Goal: Information Seeking & Learning: Understand process/instructions

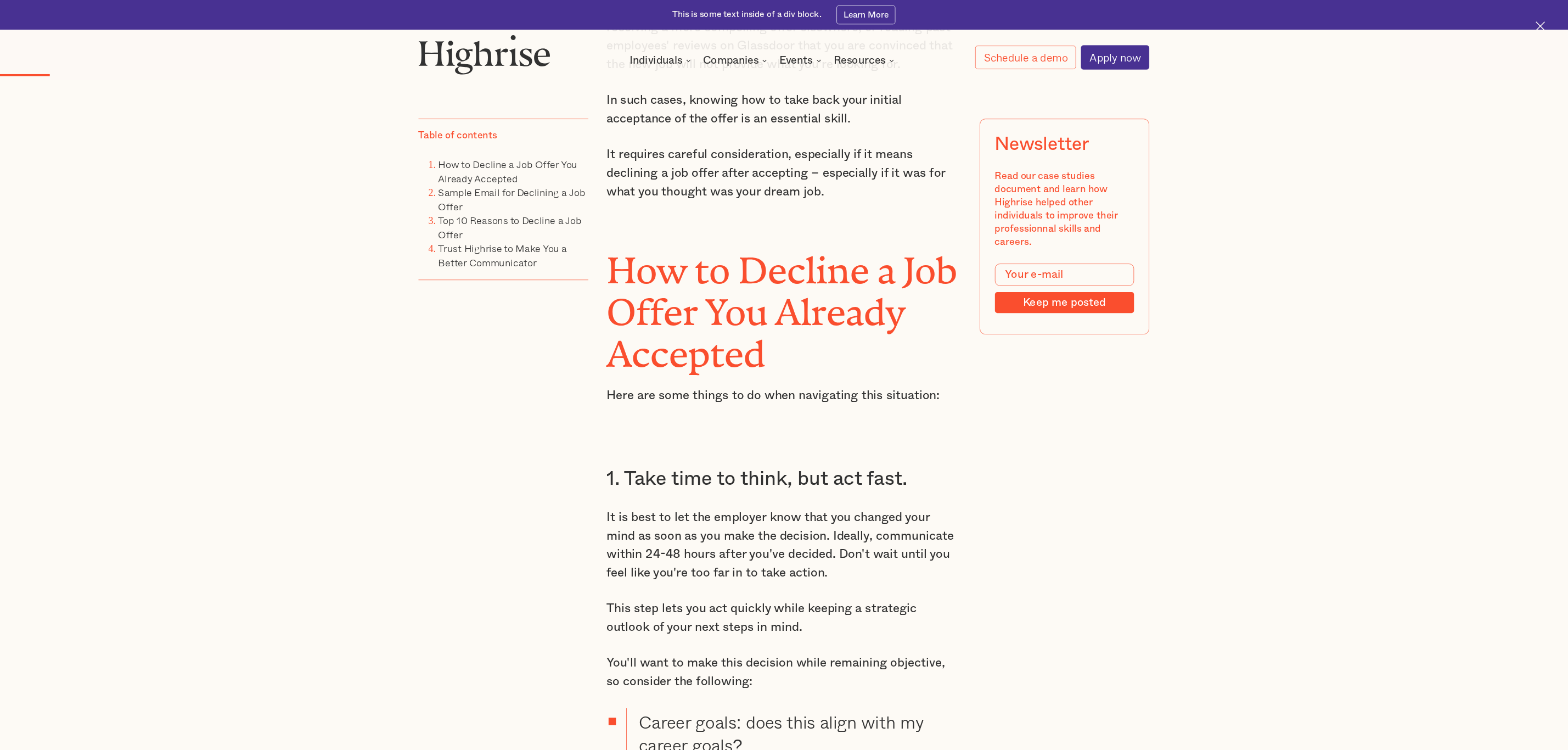
scroll to position [1262, 0]
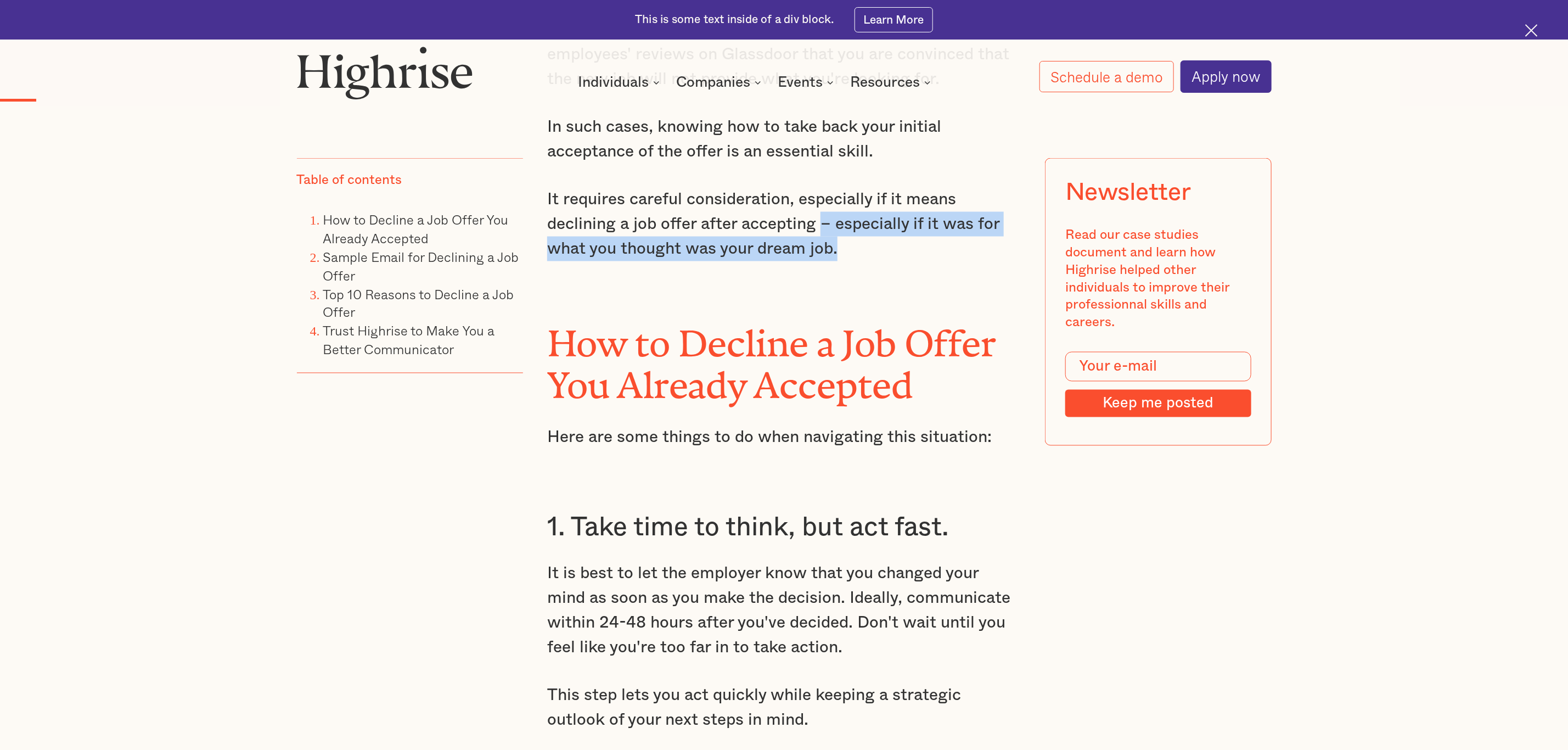
drag, startPoint x: 856, startPoint y: 262, endPoint x: 825, endPoint y: 251, distance: 32.9
click at [825, 251] on p "It requires careful consideration, especially if it means declining a job offer…" at bounding box center [784, 224] width 473 height 74
click at [853, 261] on p "It requires careful consideration, especially if it means declining a job offer…" at bounding box center [784, 224] width 473 height 74
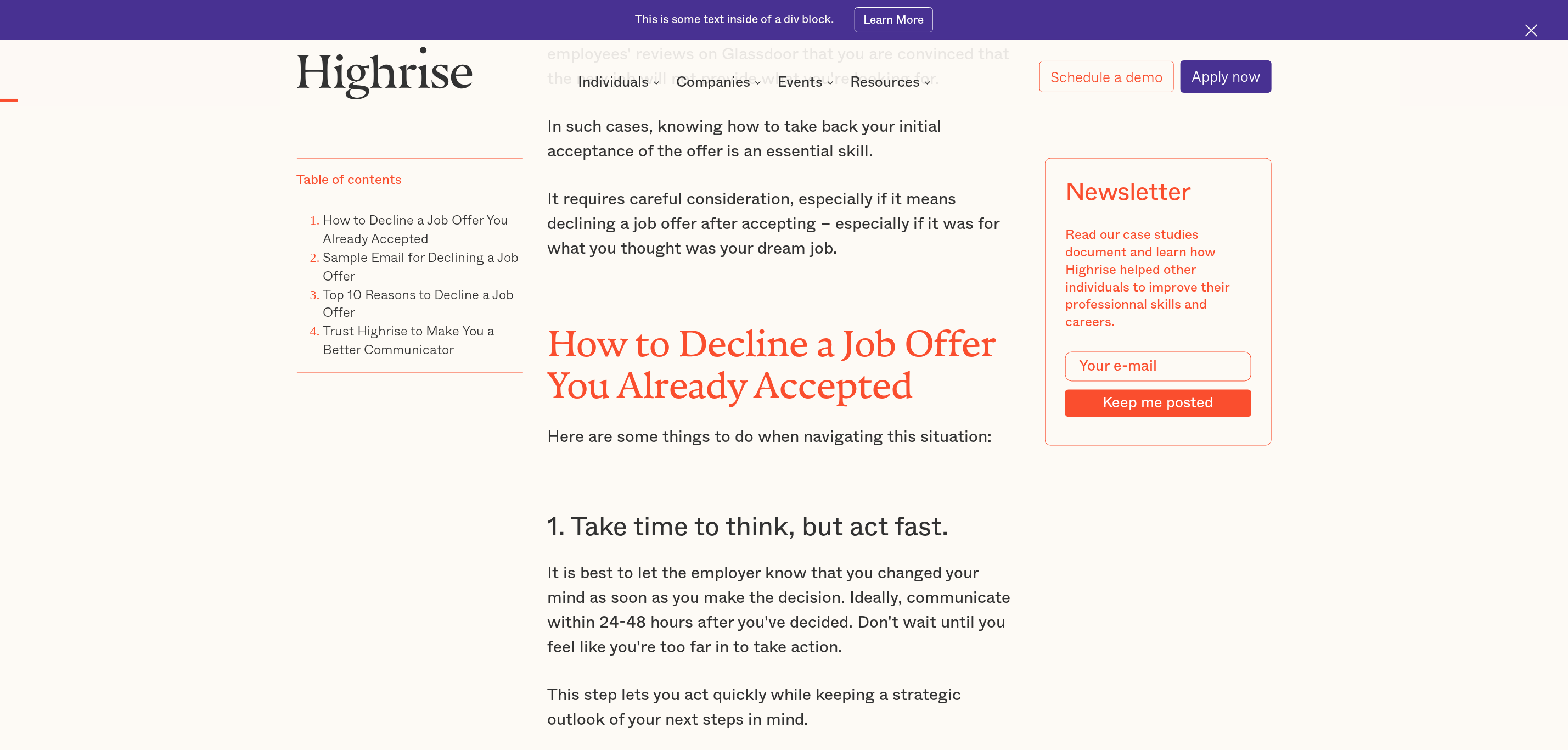
scroll to position [1427, 0]
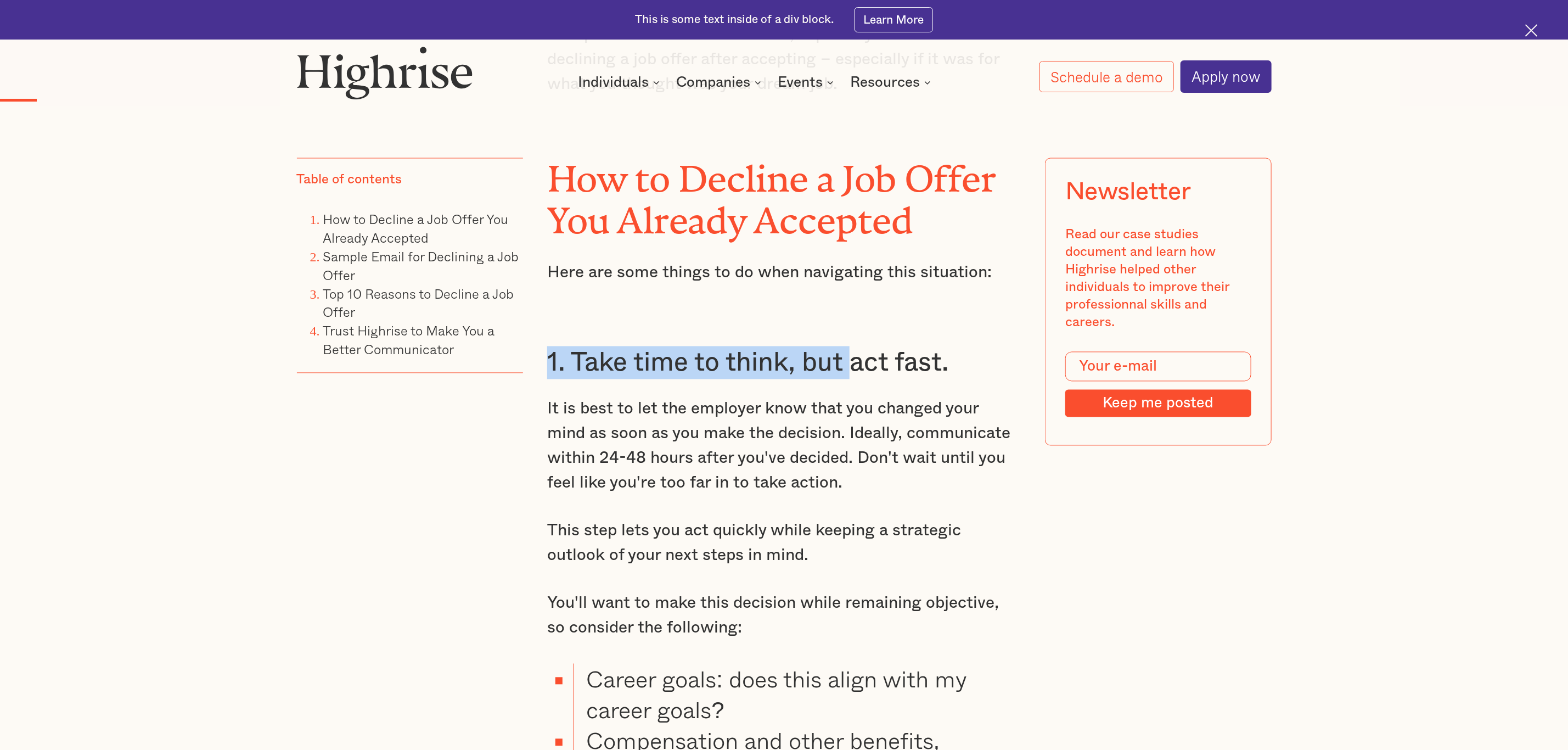
drag, startPoint x: 736, startPoint y: 382, endPoint x: 858, endPoint y: 382, distance: 122.0
click at [860, 379] on h3 "1. Take time to think, but act fast." at bounding box center [784, 363] width 473 height 33
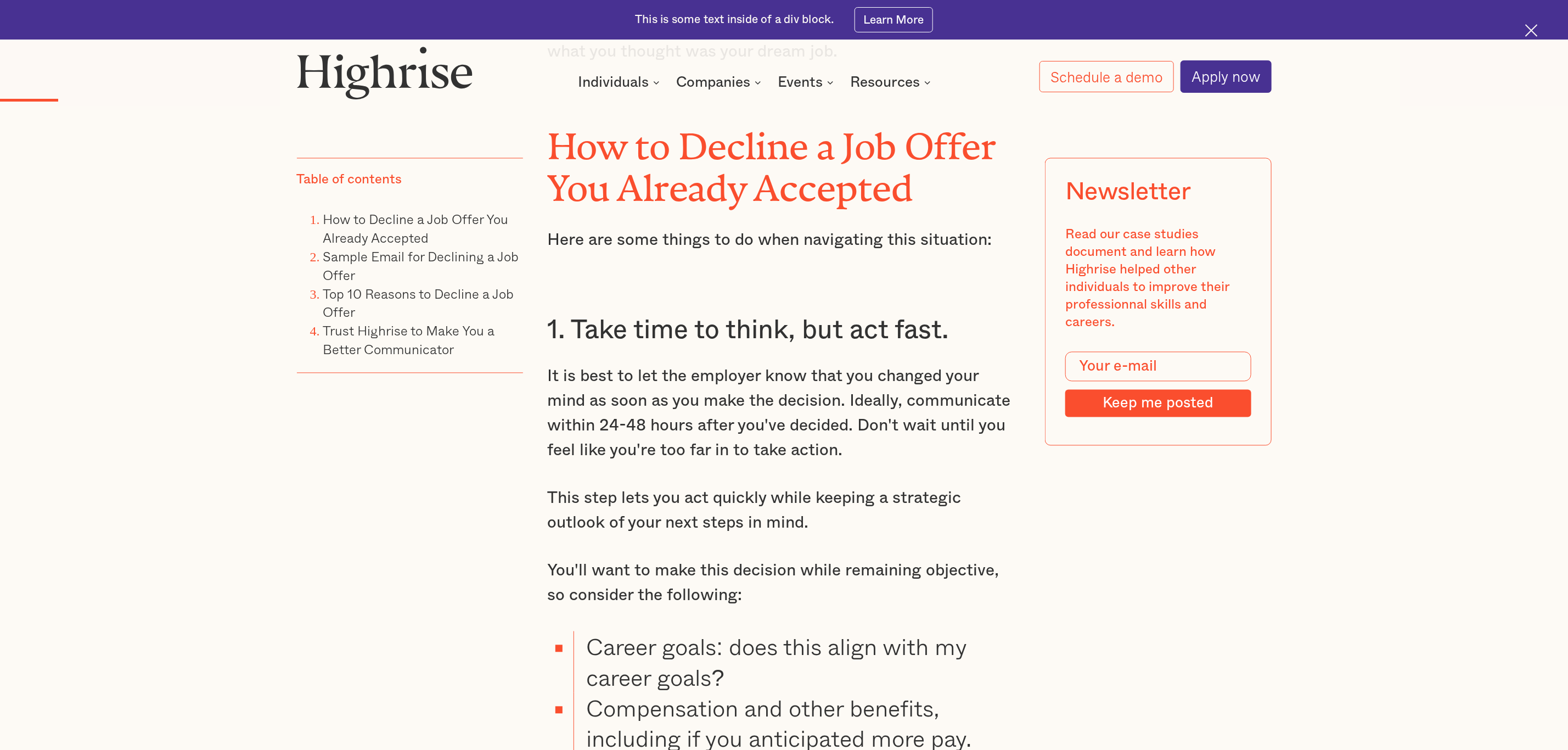
scroll to position [1510, 0]
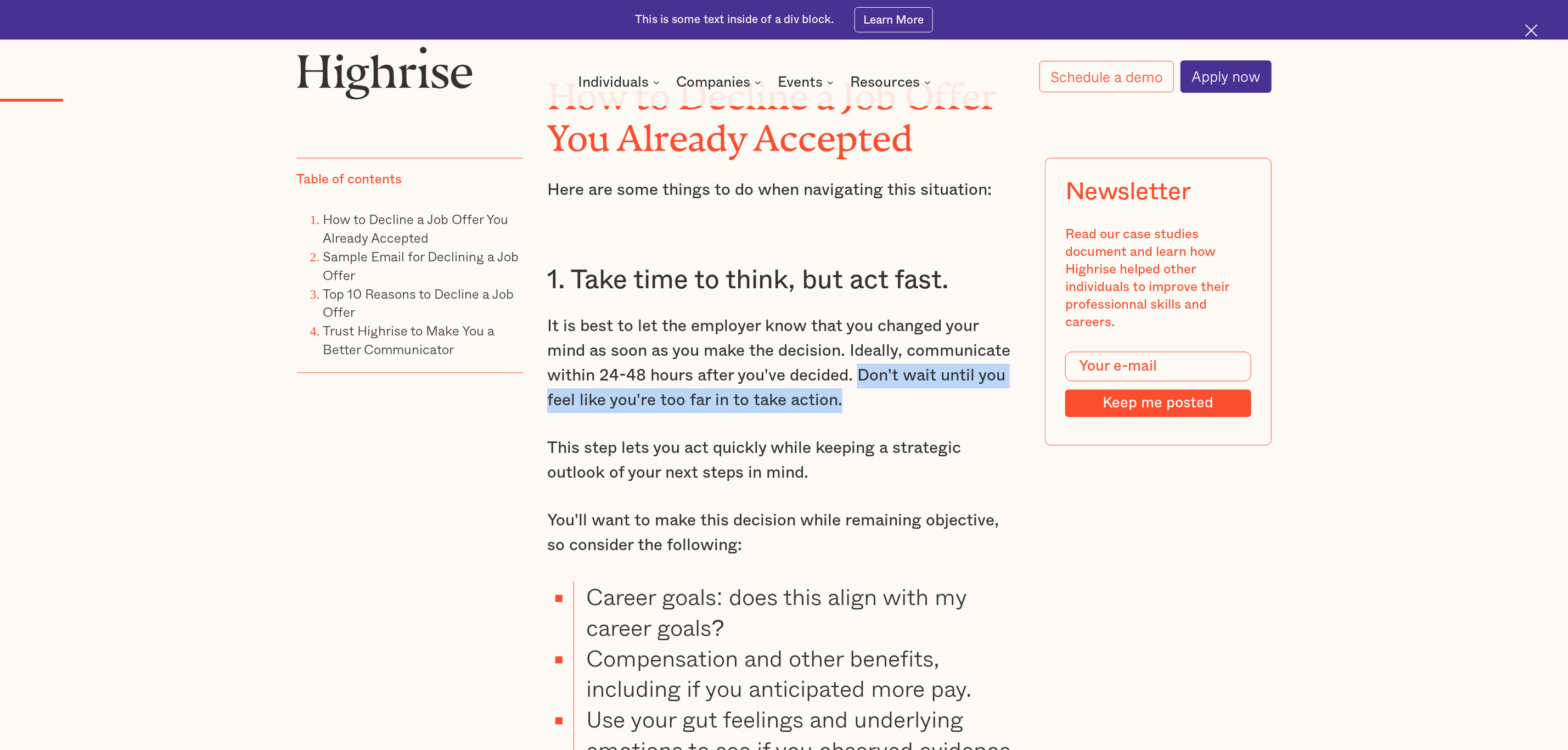
drag, startPoint x: 809, startPoint y: 395, endPoint x: 796, endPoint y: 421, distance: 29.1
click at [796, 413] on p "It is best to let the employer know that you changed your mind as soon as you m…" at bounding box center [784, 363] width 473 height 99
drag, startPoint x: 805, startPoint y: 398, endPoint x: 802, endPoint y: 423, distance: 25.2
click at [802, 413] on p "It is best to let the employer know that you changed your mind as soon as you m…" at bounding box center [784, 363] width 473 height 99
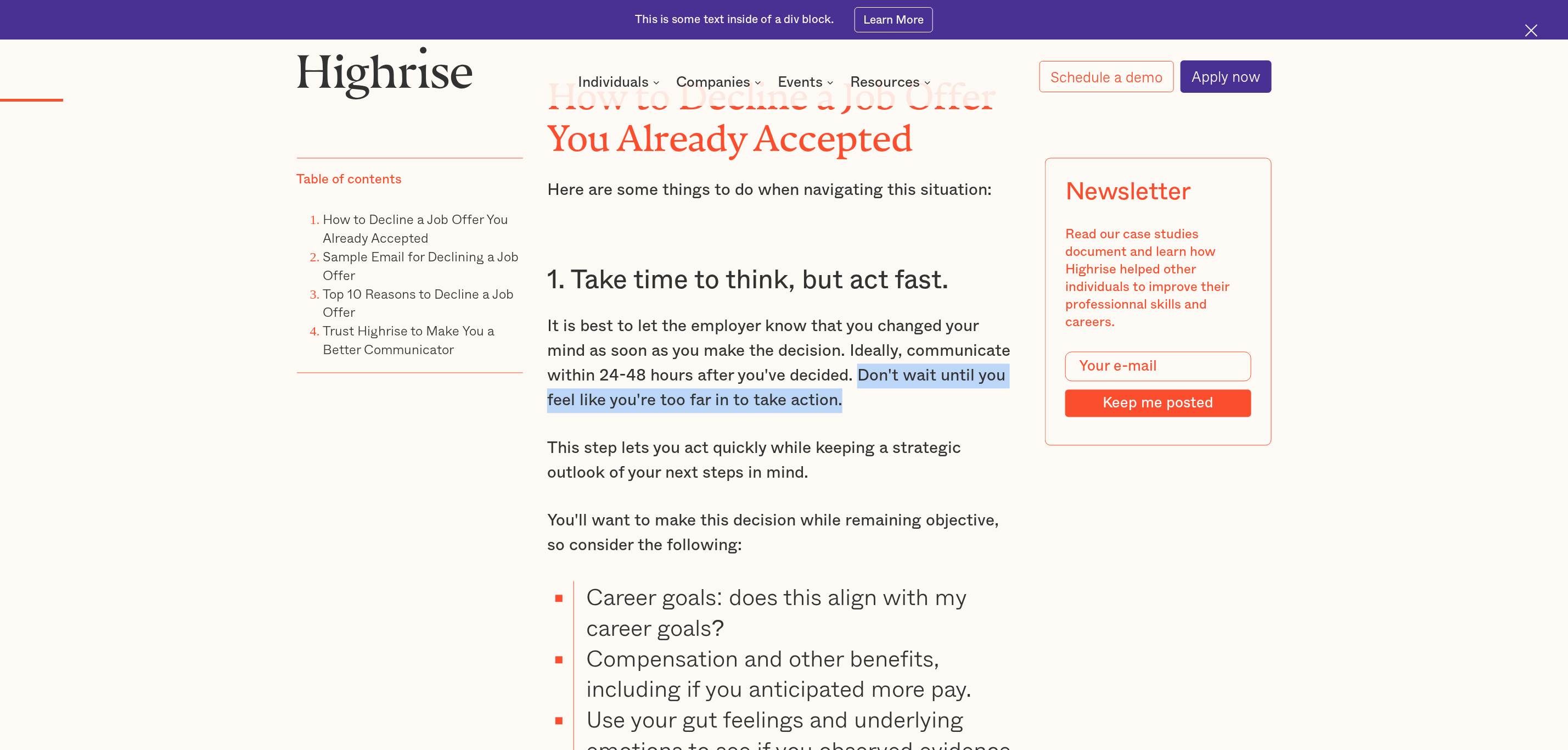
click at [802, 413] on p "It is best to let the employer know that you changed your mind as soon as you m…" at bounding box center [784, 363] width 473 height 99
drag, startPoint x: 808, startPoint y: 395, endPoint x: 810, endPoint y: 432, distance: 37.1
click at [810, 413] on p "It is best to let the employer know that you changed your mind as soon as you m…" at bounding box center [784, 363] width 473 height 99
click at [805, 413] on p "It is best to let the employer know that you changed your mind as soon as you m…" at bounding box center [784, 363] width 473 height 99
drag, startPoint x: 807, startPoint y: 390, endPoint x: 806, endPoint y: 424, distance: 34.0
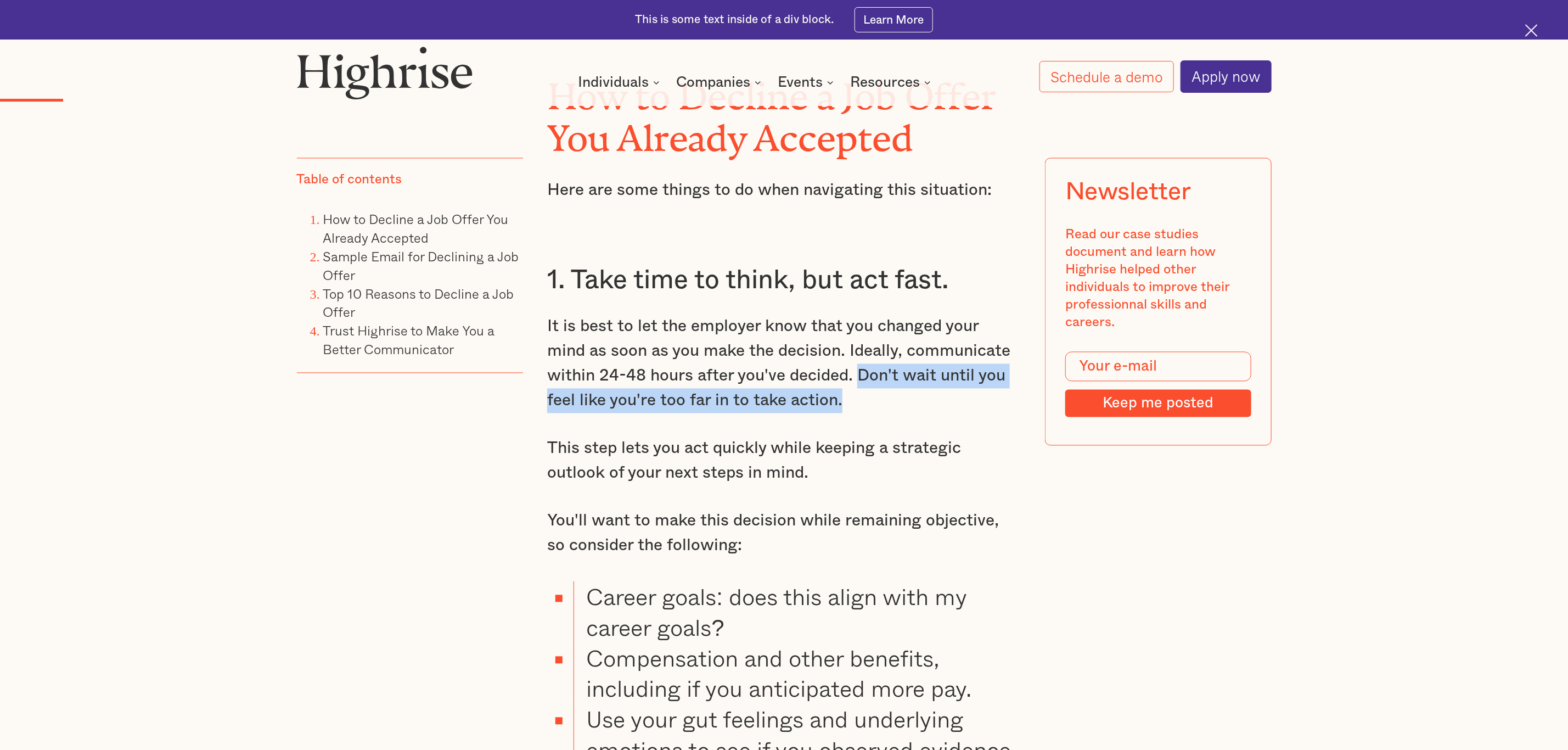
click at [806, 413] on p "It is best to let the employer know that you changed your mind as soon as you m…" at bounding box center [784, 363] width 473 height 99
click at [805, 413] on p "It is best to let the employer know that you changed your mind as soon as you m…" at bounding box center [784, 363] width 473 height 99
drag, startPoint x: 807, startPoint y: 395, endPoint x: 812, endPoint y: 423, distance: 28.4
click at [812, 413] on p "It is best to let the employer know that you changed your mind as soon as you m…" at bounding box center [784, 363] width 473 height 99
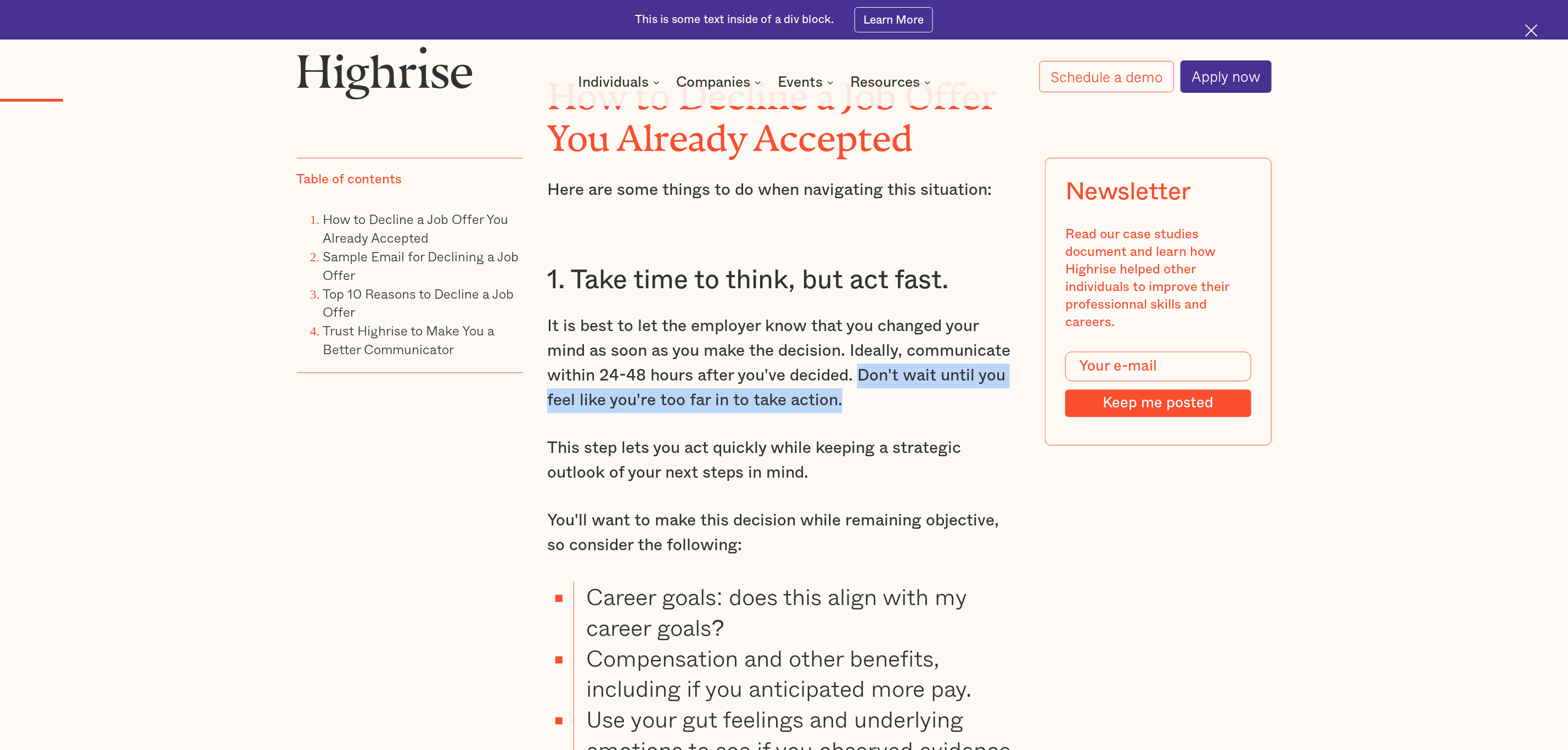
drag, startPoint x: 807, startPoint y: 393, endPoint x: 809, endPoint y: 421, distance: 28.1
click at [809, 413] on p "It is best to let the employer know that you changed your mind as soon as you m…" at bounding box center [784, 363] width 473 height 99
drag, startPoint x: 809, startPoint y: 394, endPoint x: 810, endPoint y: 418, distance: 24.0
click at [810, 413] on p "It is best to let the employer know that you changed your mind as soon as you m…" at bounding box center [784, 363] width 473 height 99
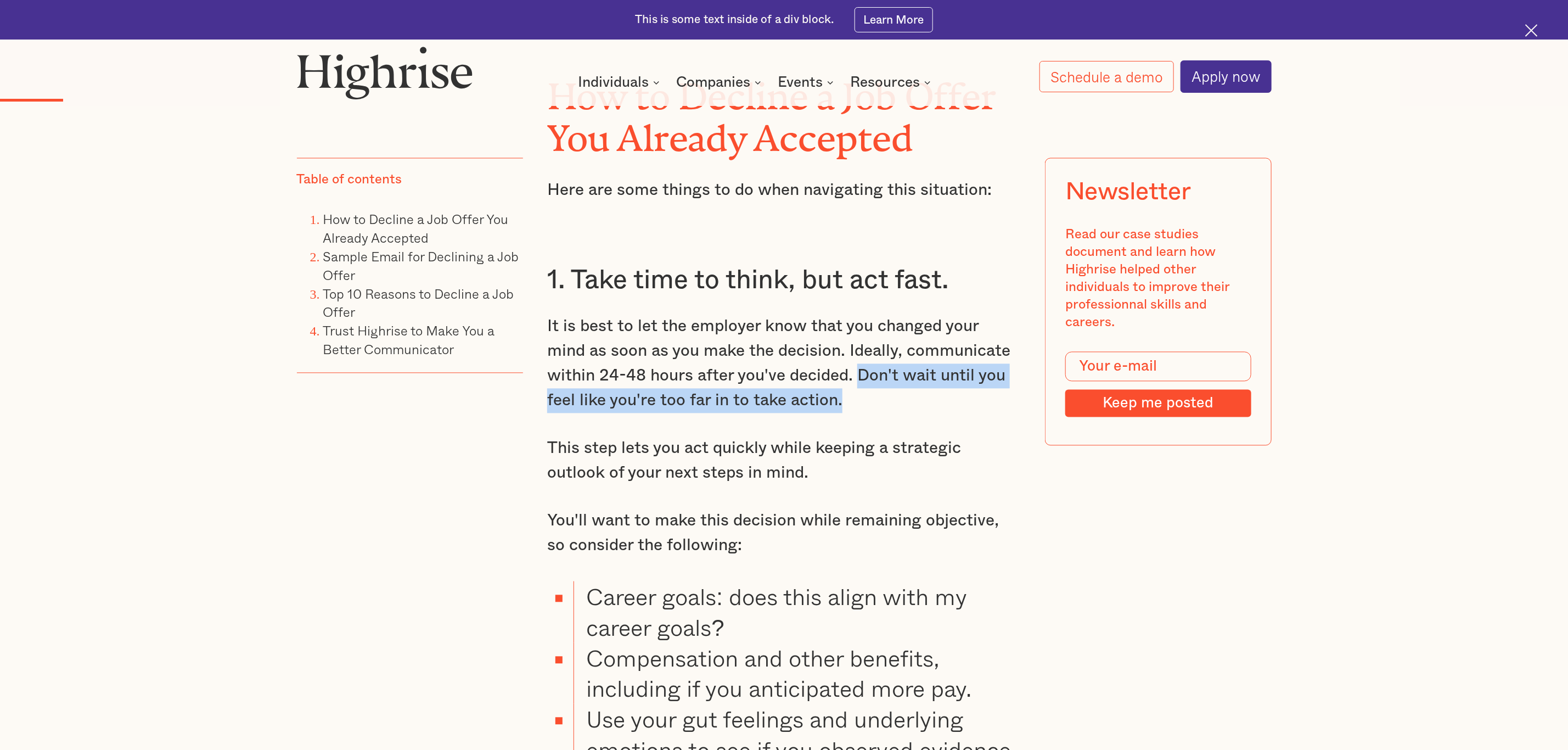
click at [810, 413] on p "It is best to let the employer know that you changed your mind as soon as you m…" at bounding box center [784, 363] width 473 height 99
drag, startPoint x: 809, startPoint y: 396, endPoint x: 809, endPoint y: 416, distance: 20.0
click at [809, 413] on p "It is best to let the employer know that you changed your mind as soon as you m…" at bounding box center [784, 363] width 473 height 99
drag, startPoint x: 809, startPoint y: 416, endPoint x: 809, endPoint y: 391, distance: 25.0
click at [809, 413] on p "It is best to let the employer know that you changed your mind as soon as you m…" at bounding box center [784, 363] width 473 height 99
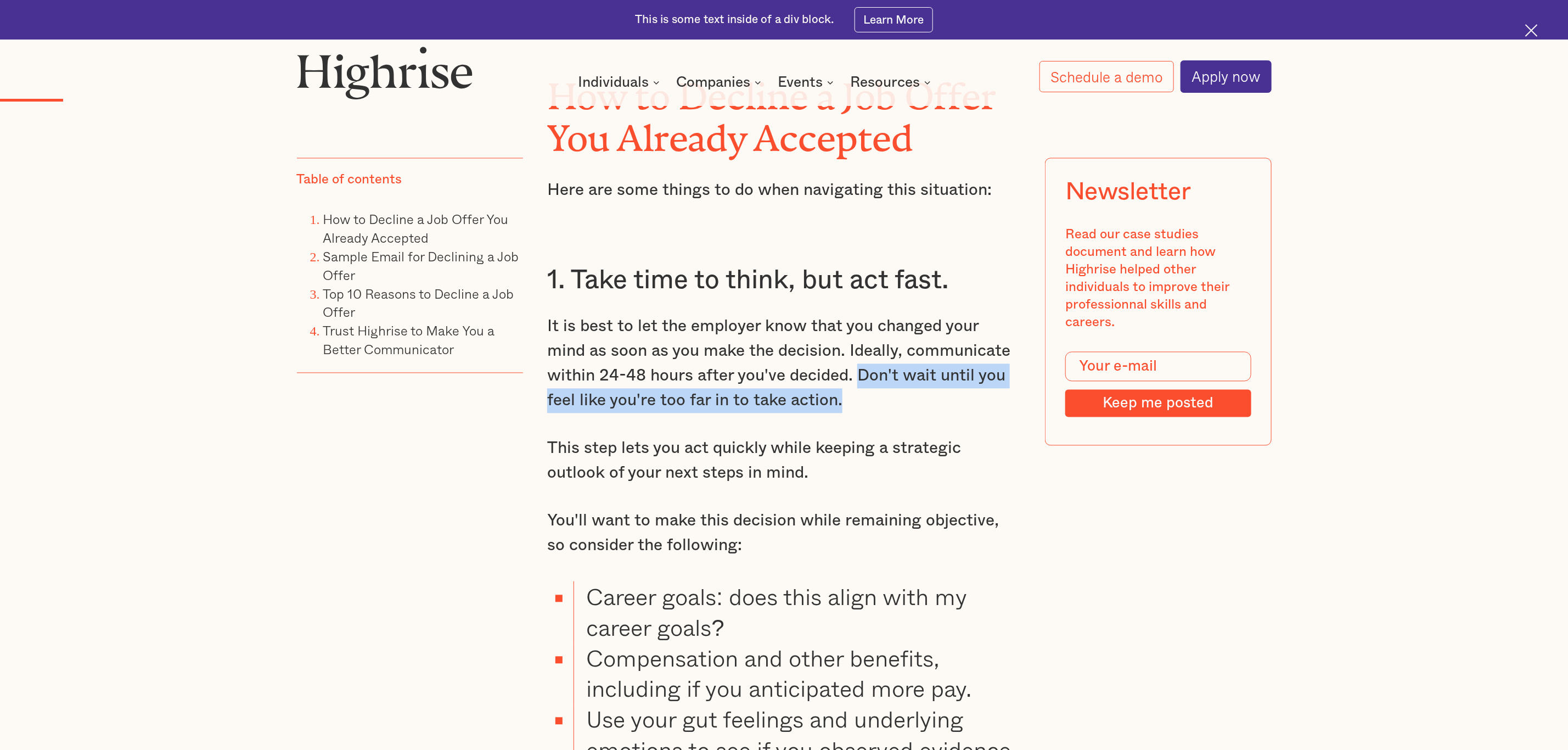
click at [809, 413] on p "It is best to let the employer know that you changed your mind as soon as you m…" at bounding box center [784, 363] width 473 height 99
drag, startPoint x: 807, startPoint y: 391, endPoint x: 807, endPoint y: 418, distance: 27.0
click at [807, 413] on p "It is best to let the employer know that you changed your mind as soon as you m…" at bounding box center [784, 363] width 473 height 99
drag, startPoint x: 807, startPoint y: 395, endPoint x: 807, endPoint y: 413, distance: 18.0
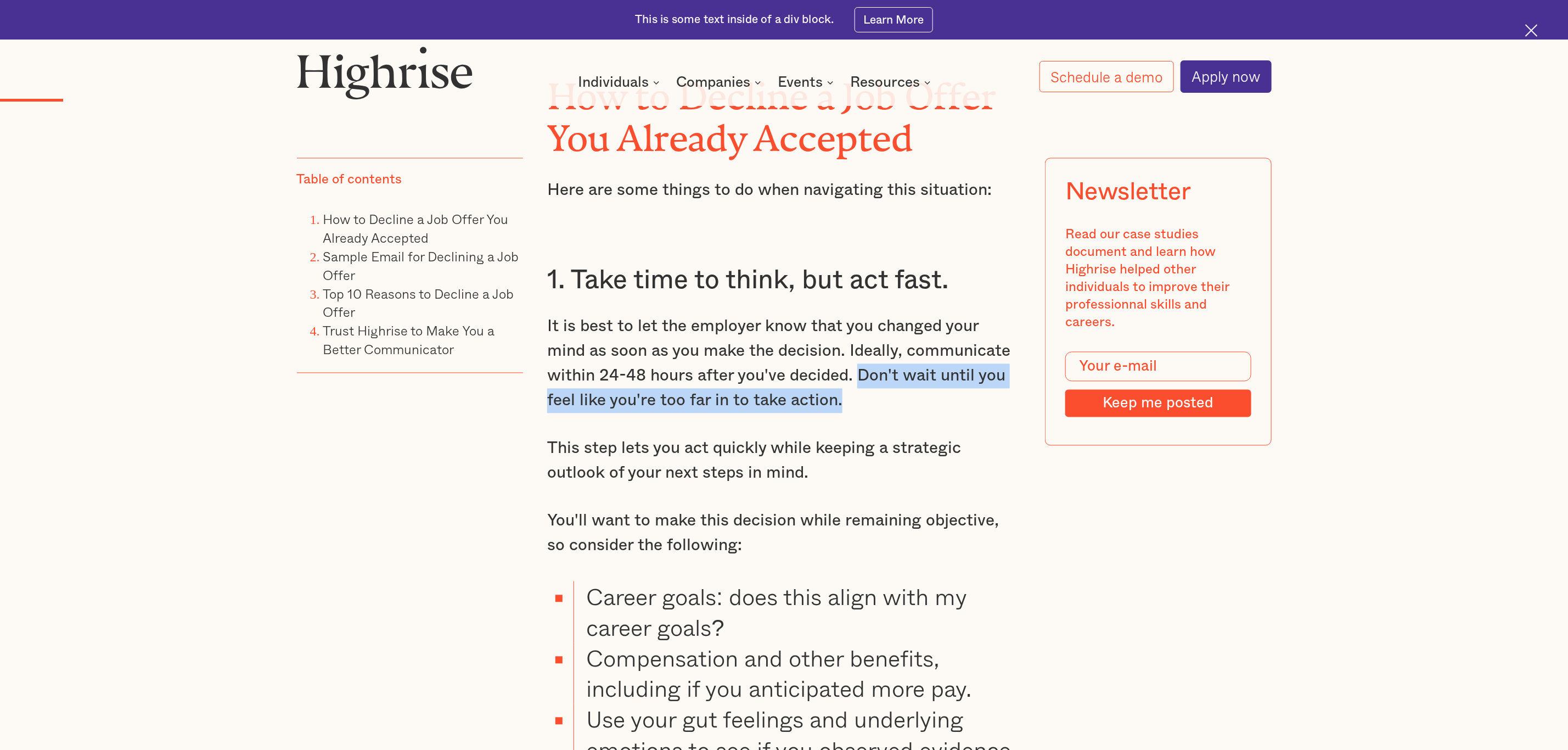
click at [807, 413] on p "It is best to let the employer know that you changed your mind as soon as you m…" at bounding box center [784, 363] width 473 height 99
drag, startPoint x: 808, startPoint y: 395, endPoint x: 809, endPoint y: 416, distance: 21.0
click at [809, 413] on p "It is best to let the employer know that you changed your mind as soon as you m…" at bounding box center [784, 363] width 473 height 99
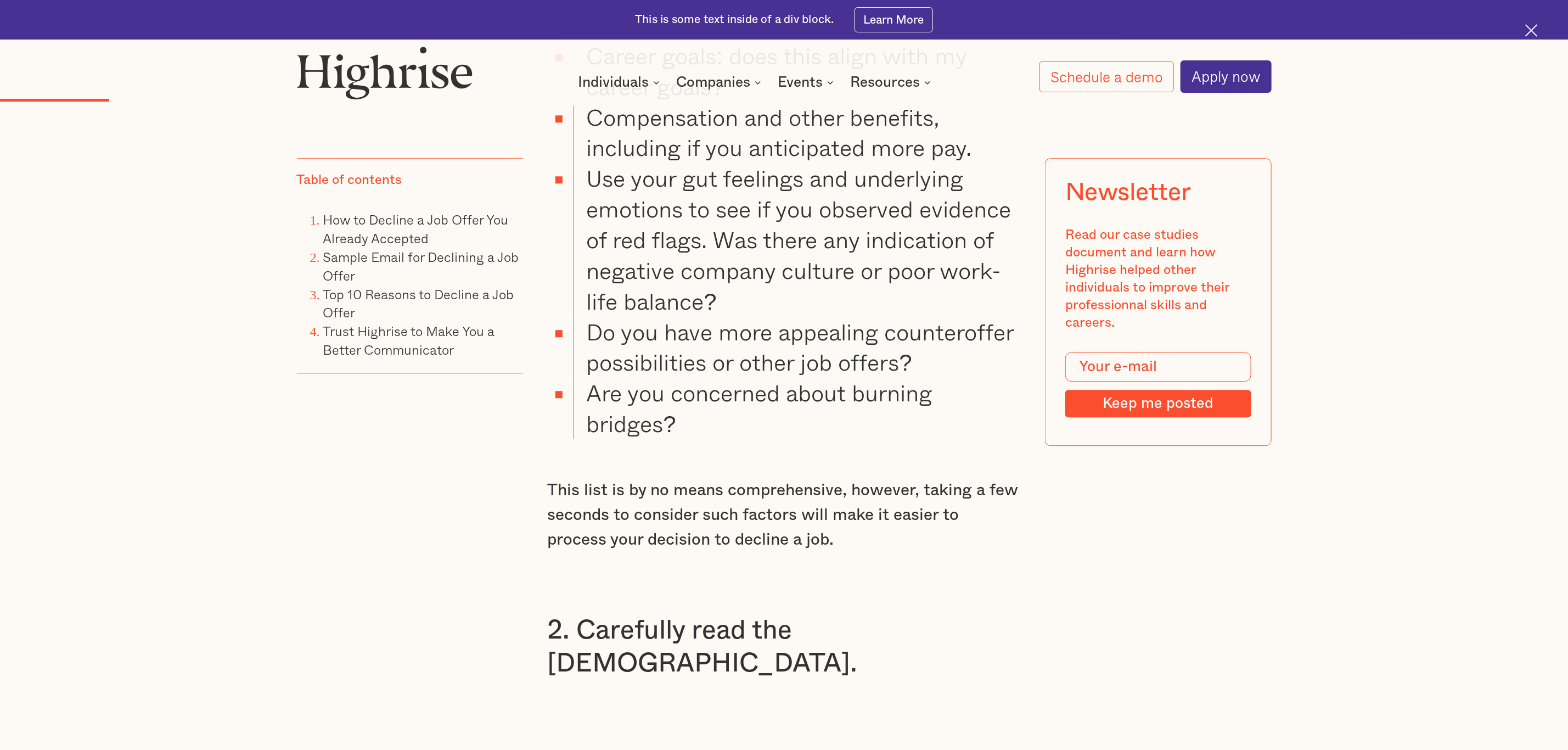
scroll to position [2085, 0]
